Goal: Information Seeking & Learning: Learn about a topic

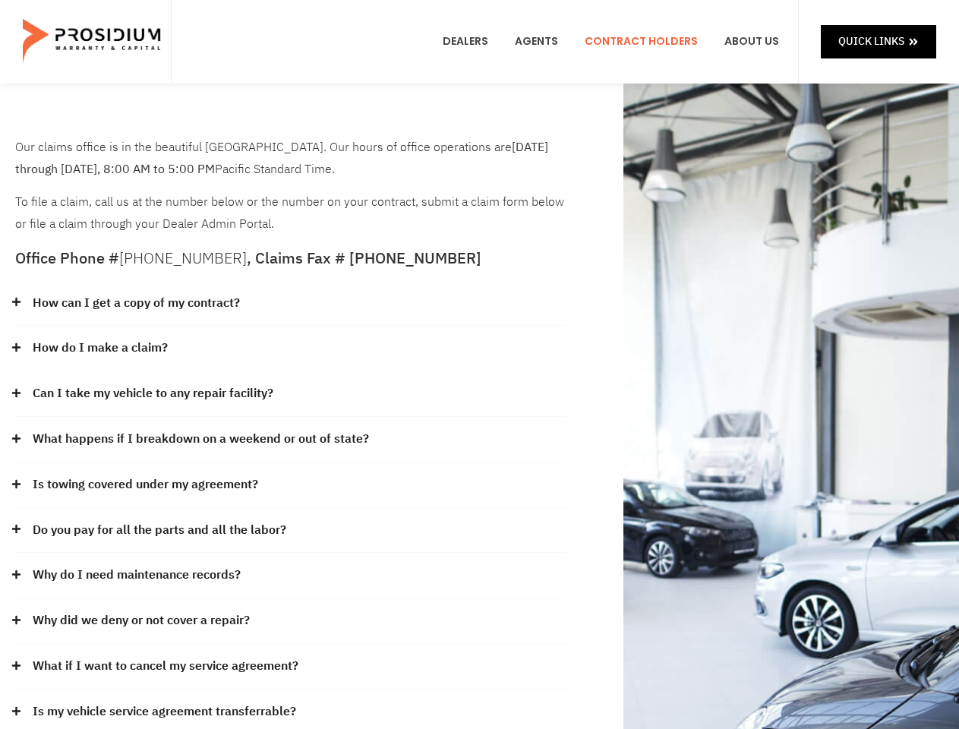
click at [479, 365] on div "How do I make a claim?" at bounding box center [291, 349] width 552 height 46
click at [291, 304] on div "How can I get a copy of my contract?" at bounding box center [291, 304] width 552 height 46
click at [135, 303] on link "How can I get a copy of my contract?" at bounding box center [136, 303] width 207 height 22
click at [291, 349] on div "How do I make a claim?" at bounding box center [291, 349] width 552 height 46
click at [100, 348] on link "How do I make a claim?" at bounding box center [100, 348] width 135 height 22
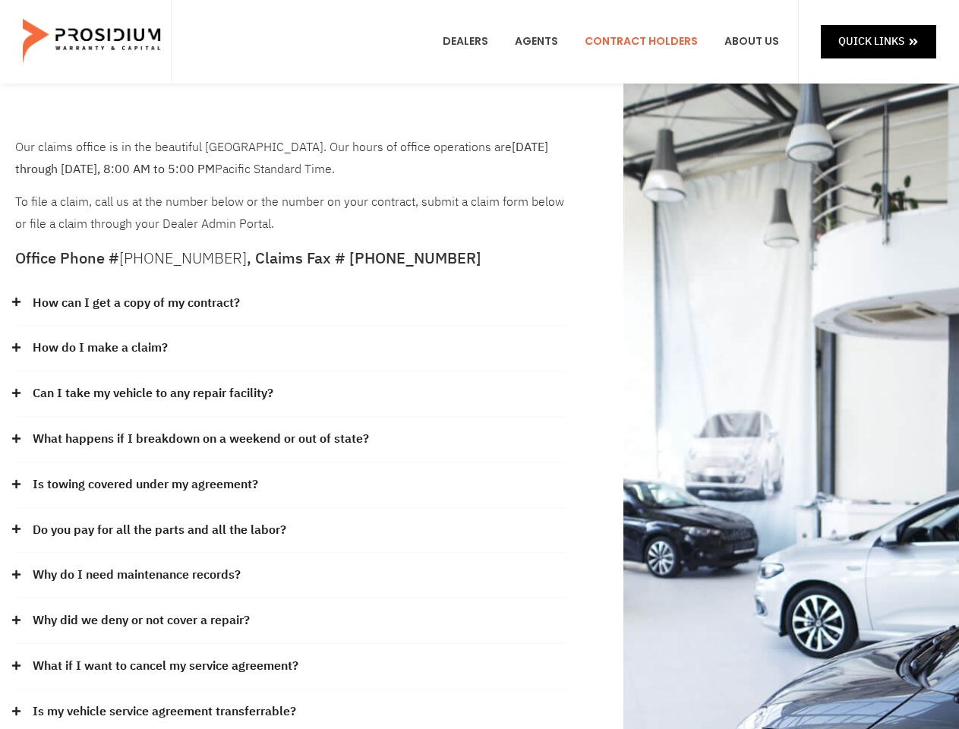
click at [291, 394] on div "Can I take my vehicle to any repair facility?" at bounding box center [291, 394] width 552 height 46
click at [153, 394] on link "Can I take my vehicle to any repair facility?" at bounding box center [153, 394] width 241 height 22
click at [291, 440] on link "What happens if I breakdown on a weekend or out of state?" at bounding box center [201, 439] width 337 height 22
click at [199, 439] on link "What happens if I breakdown on a weekend or out of state?" at bounding box center [201, 439] width 337 height 22
click at [291, 485] on div "Is towing covered under my agreement?" at bounding box center [291, 486] width 552 height 46
